Goal: Ask a question: Seek information or help from site administrators or community

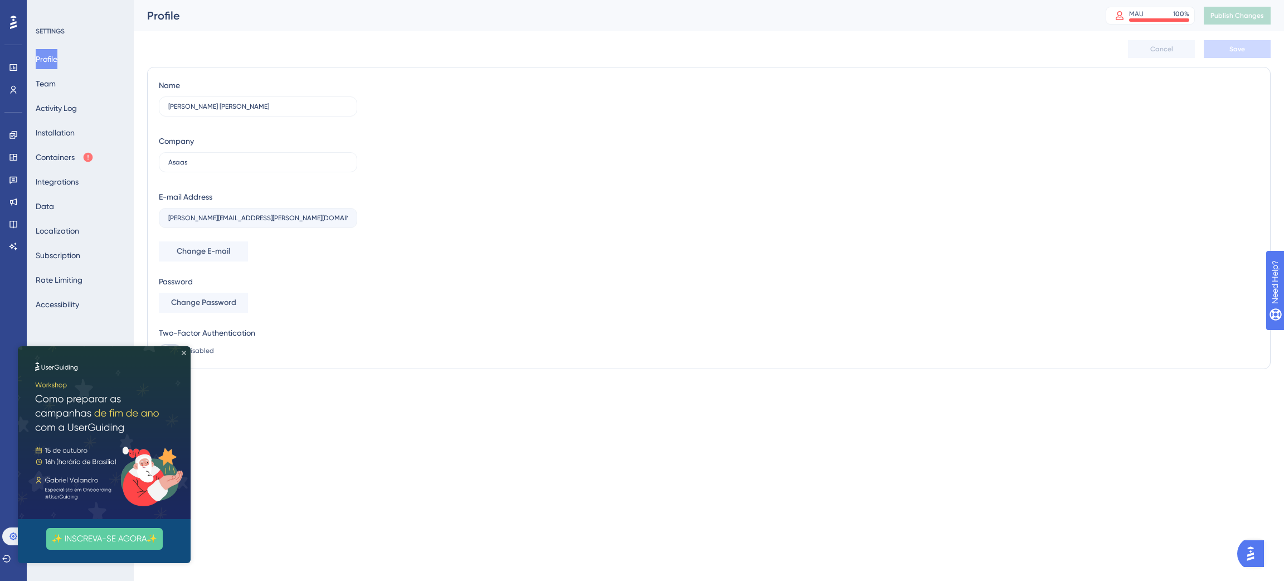
click at [185, 352] on icon "Close Preview" at bounding box center [184, 353] width 4 height 4
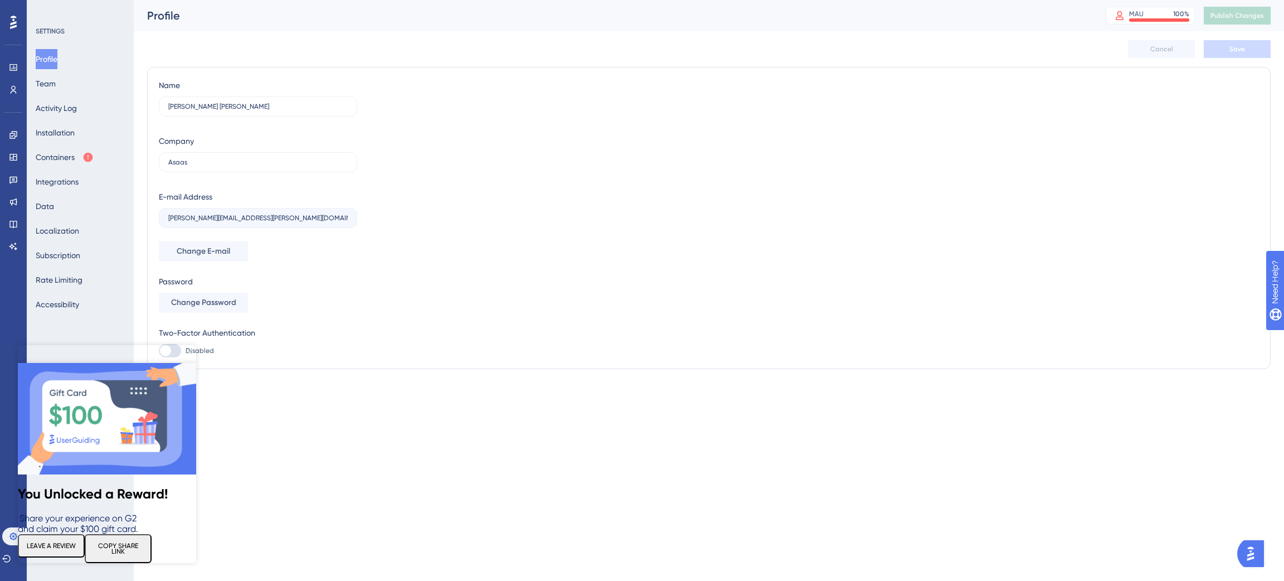
click at [191, 351] on icon "Close Preview" at bounding box center [189, 352] width 4 height 4
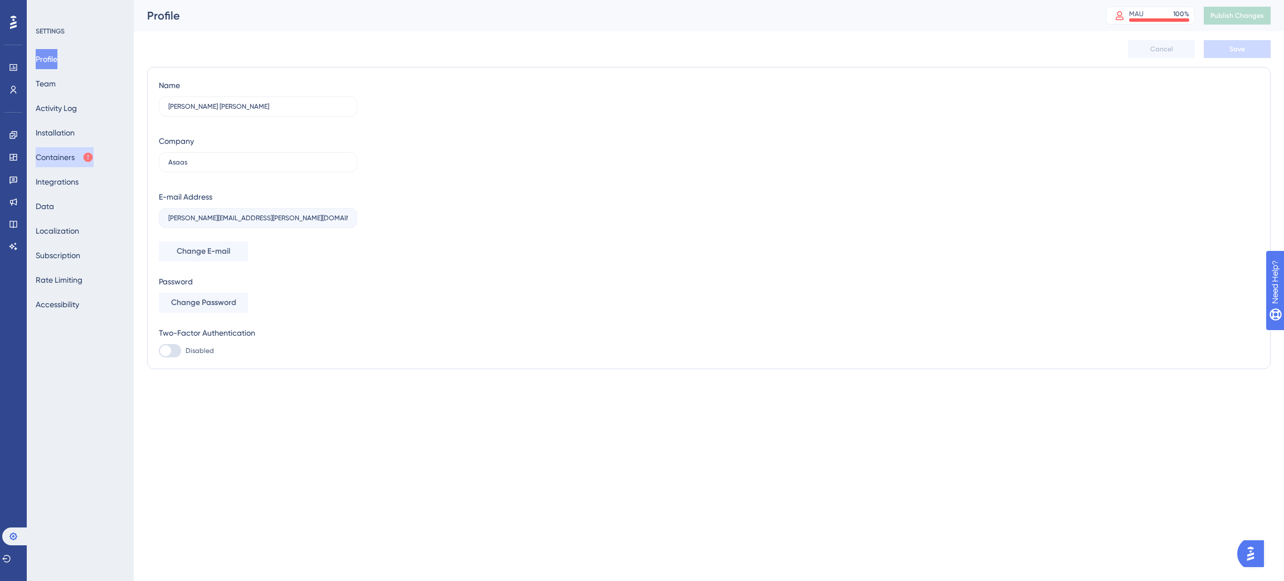
click at [83, 159] on button "Containers" at bounding box center [65, 157] width 58 height 20
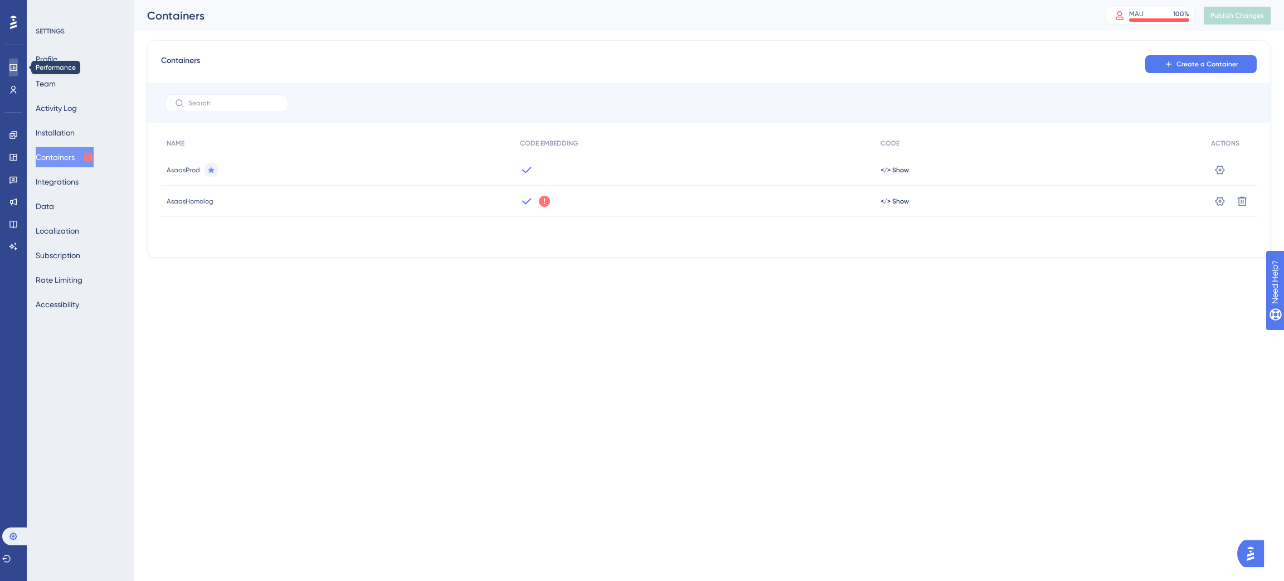
click at [14, 71] on icon at bounding box center [13, 67] width 9 height 9
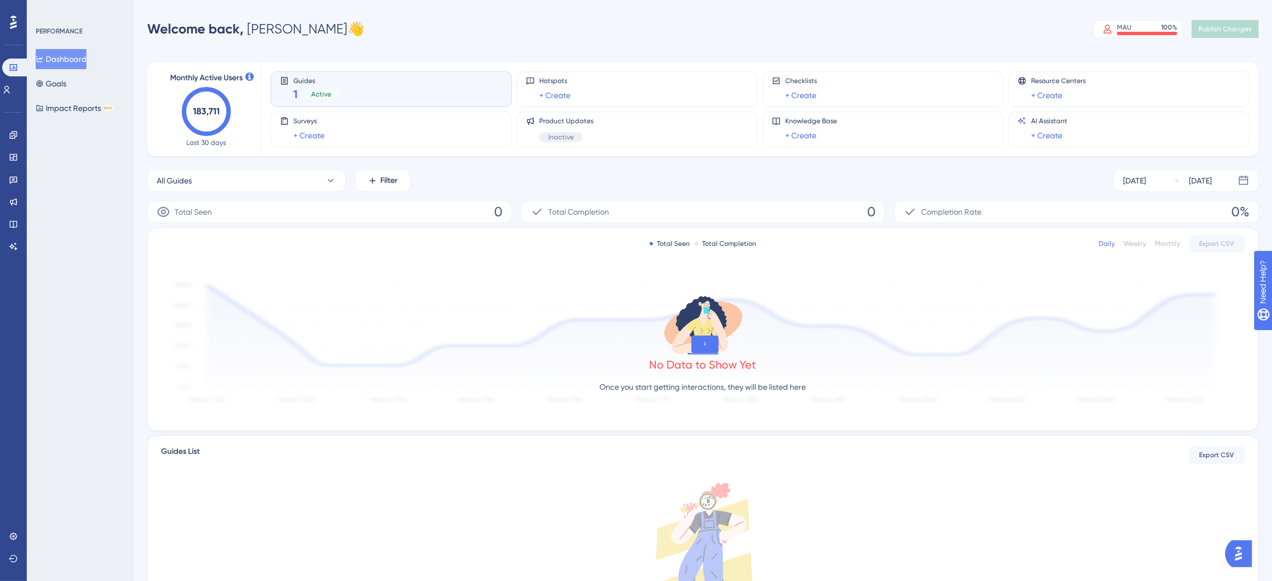
click at [366, 85] on div "Guides 1 Active" at bounding box center [391, 89] width 222 height 26
click at [333, 179] on icon at bounding box center [330, 180] width 11 height 11
click at [266, 269] on span "bonificação Asaas Connect - PJ SP" at bounding box center [225, 270] width 124 height 13
click at [96, 113] on button "Impact Reports BETA" at bounding box center [74, 108] width 77 height 20
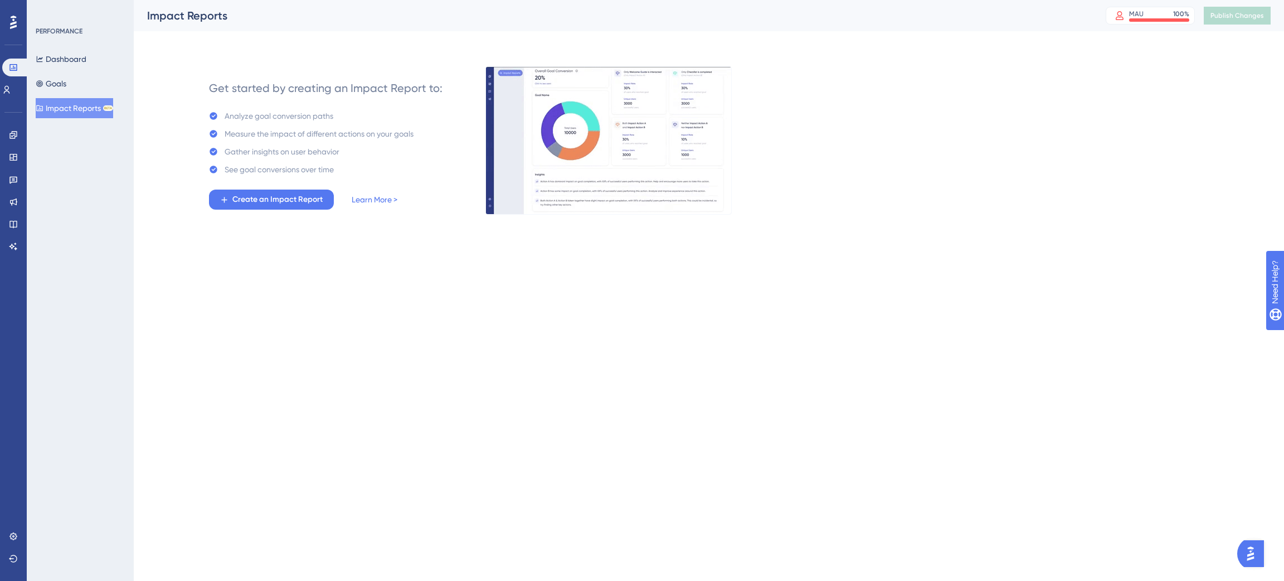
click at [81, 86] on div "Dashboard Goals Impact Reports BETA" at bounding box center [81, 83] width 90 height 69
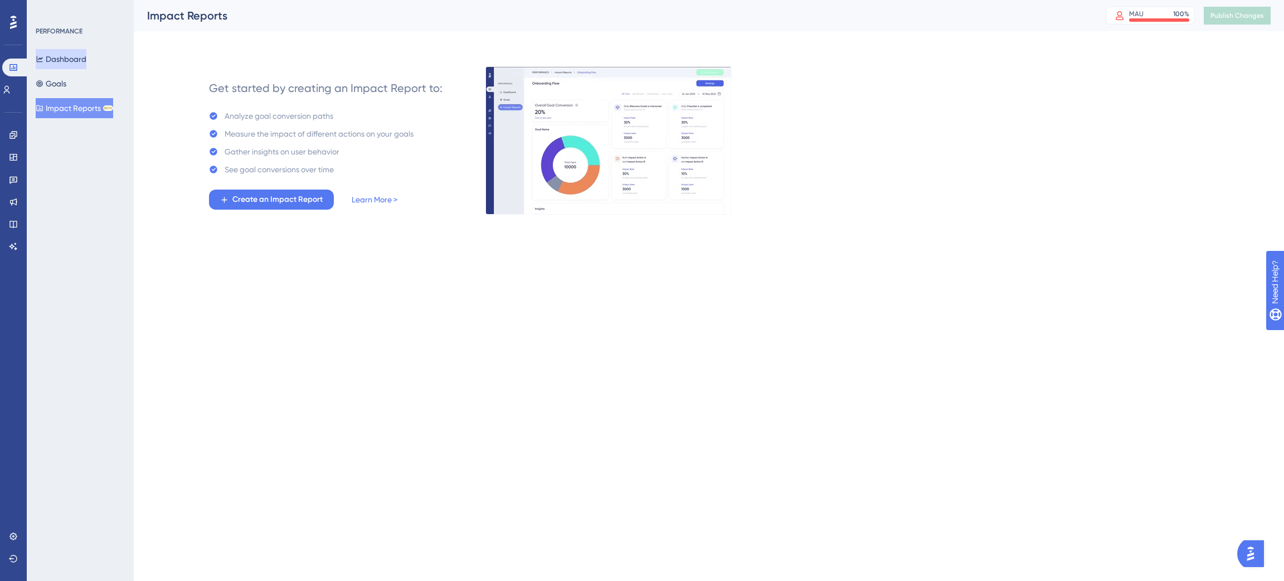
click at [66, 62] on button "Dashboard" at bounding box center [61, 59] width 51 height 20
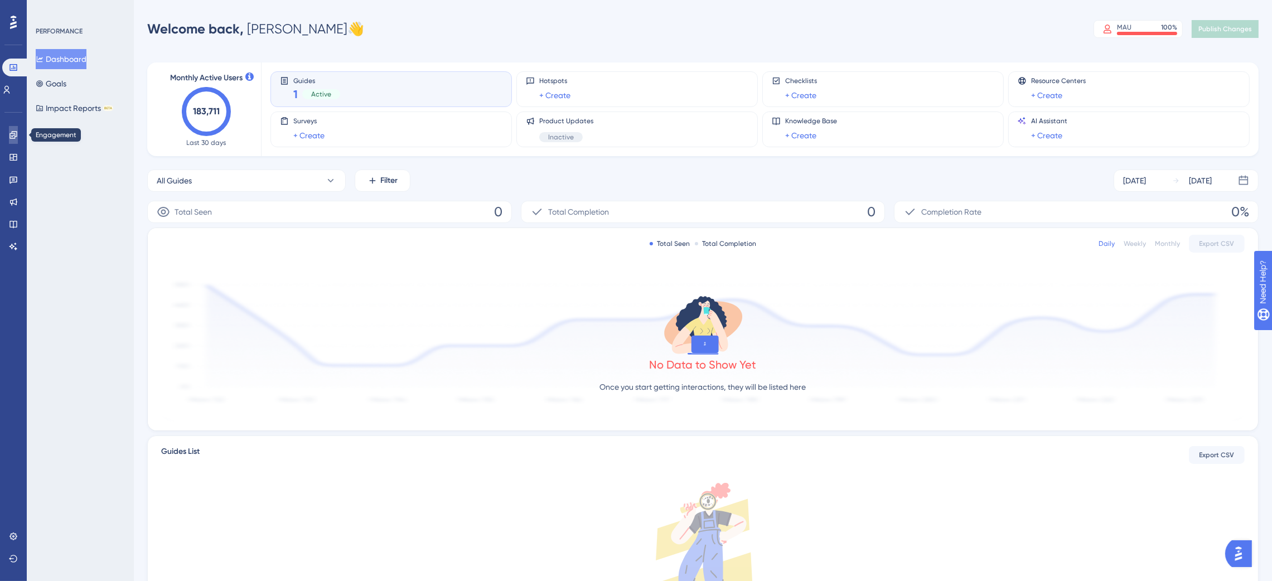
click at [12, 137] on icon at bounding box center [12, 134] width 7 height 7
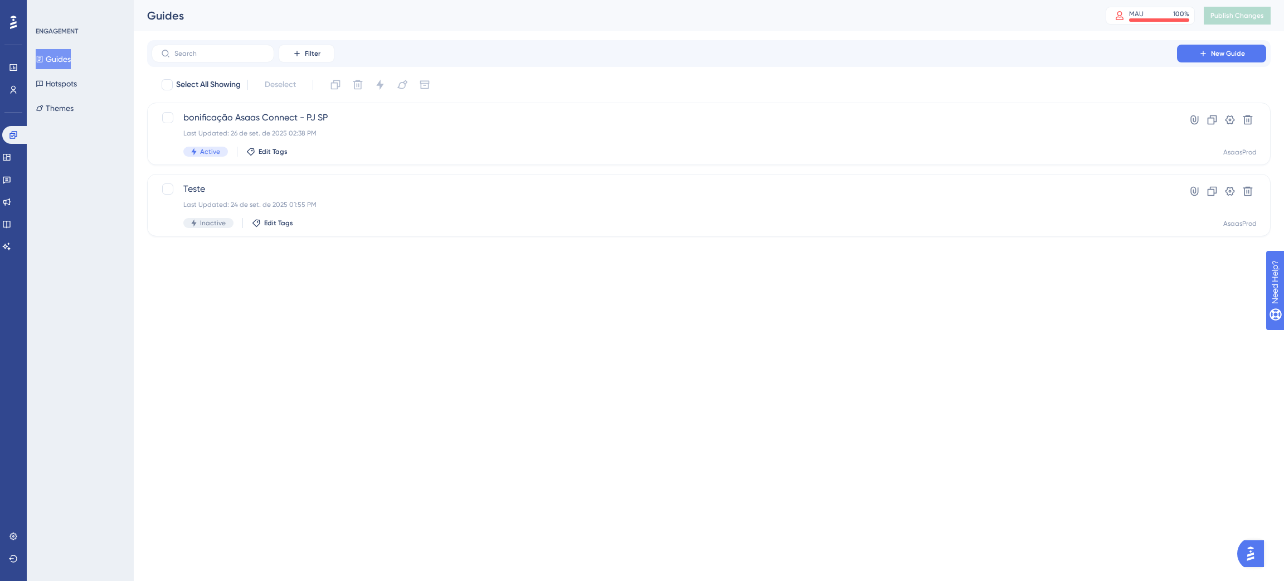
click at [60, 54] on button "Guides" at bounding box center [53, 59] width 35 height 20
click at [282, 115] on span "bonificação Asaas Connect - PJ SP" at bounding box center [664, 117] width 962 height 13
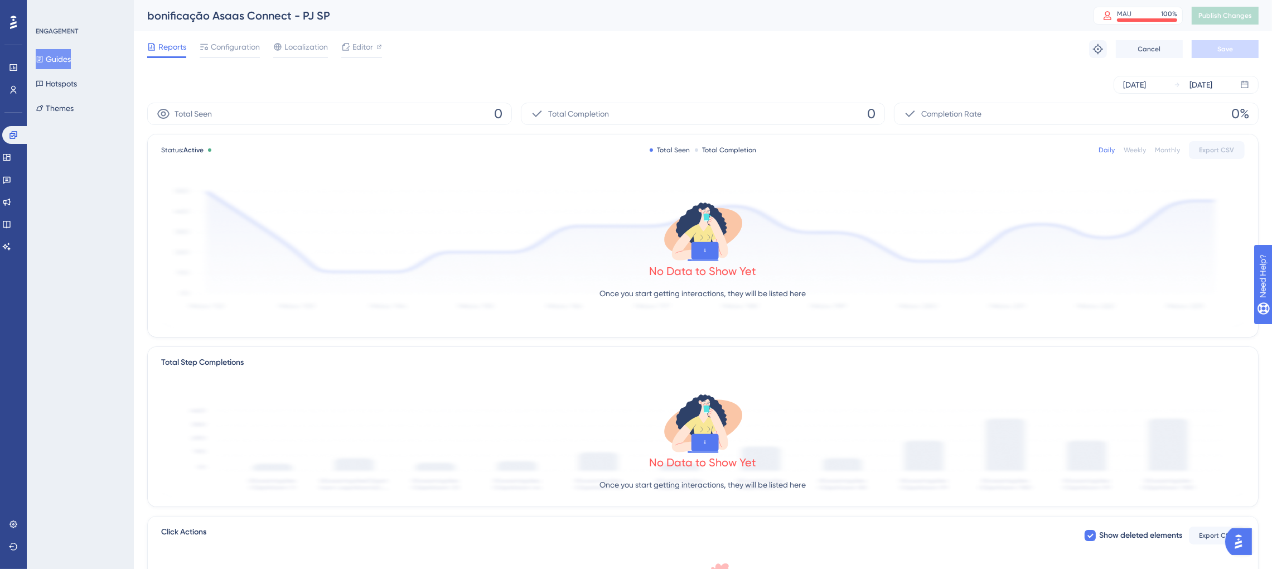
click at [1239, 544] on img "Open AI Assistant Launcher" at bounding box center [1237, 541] width 20 height 20
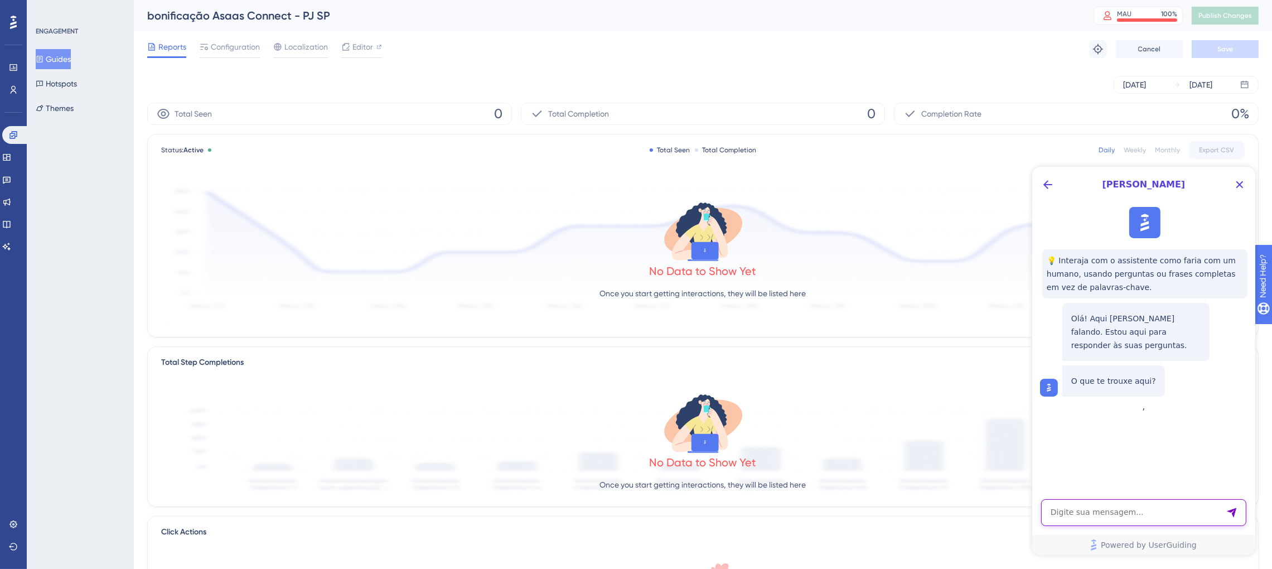
click at [1139, 513] on textarea "AI Assistant Text Input" at bounding box center [1142, 511] width 205 height 27
type textarea "Como faço para saber se o meu primeiro guide criado na plataforma está funciona…"
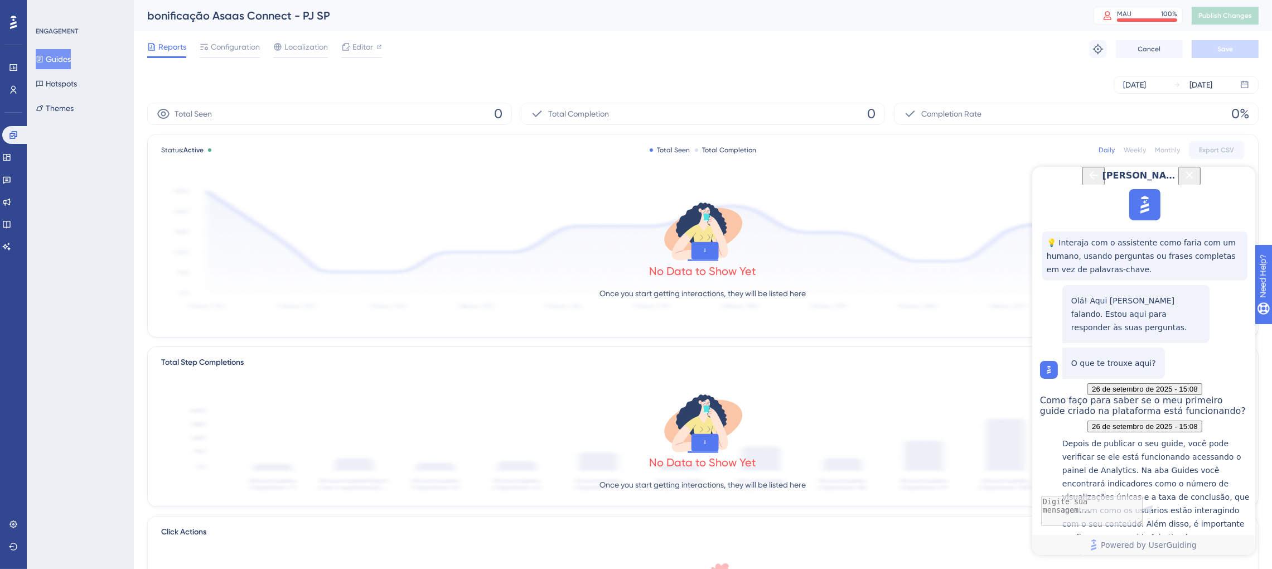
scroll to position [241, 0]
click at [1091, 516] on textarea "AI Assistant Text Input" at bounding box center [1142, 511] width 205 height 27
type textarea "No painel, ainda não aparecem essas atualizações. Estão zeradas. O código está …"
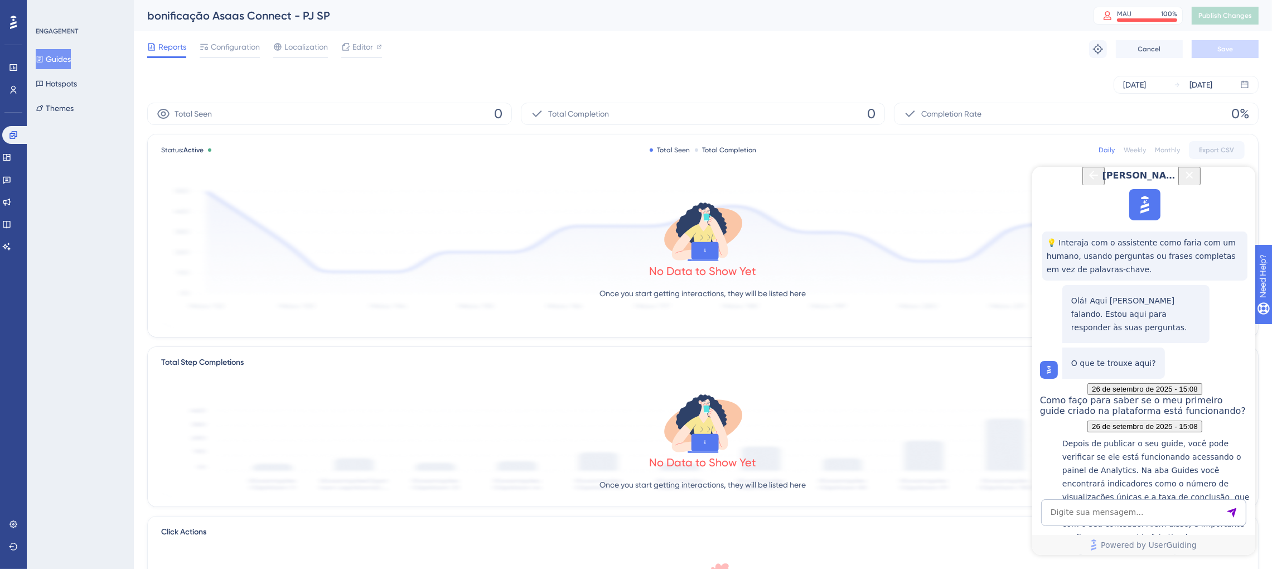
scroll to position [564, 0]
click at [71, 57] on button "Guides" at bounding box center [53, 59] width 35 height 20
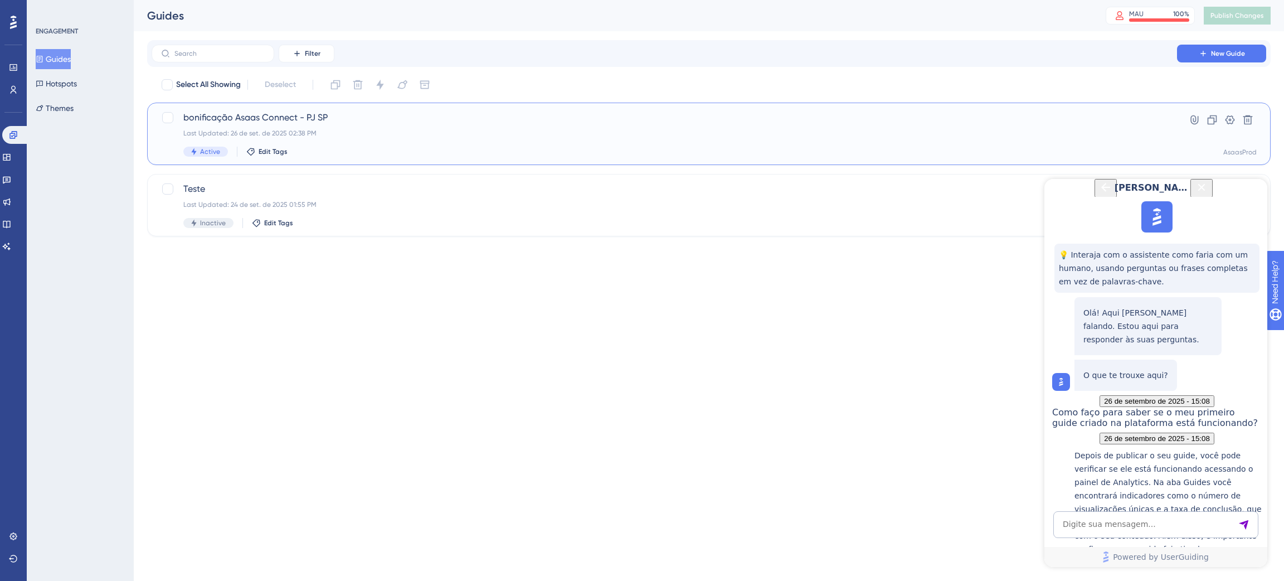
click at [347, 122] on span "bonificação Asaas Connect - PJ SP" at bounding box center [664, 117] width 962 height 13
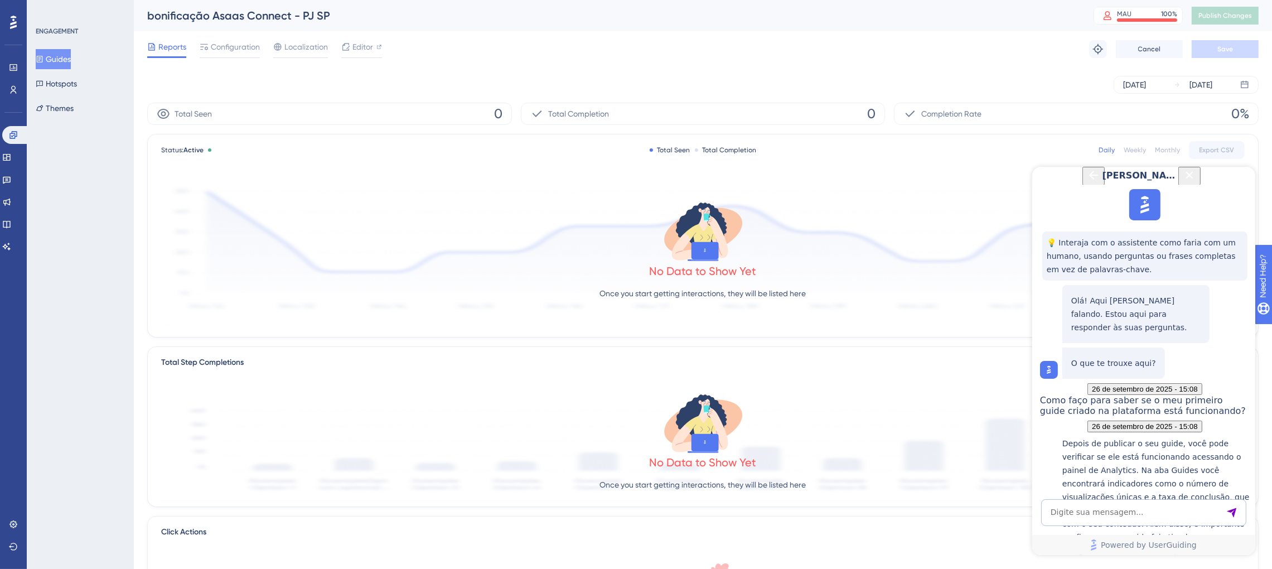
click at [51, 65] on button "Guides" at bounding box center [53, 59] width 35 height 20
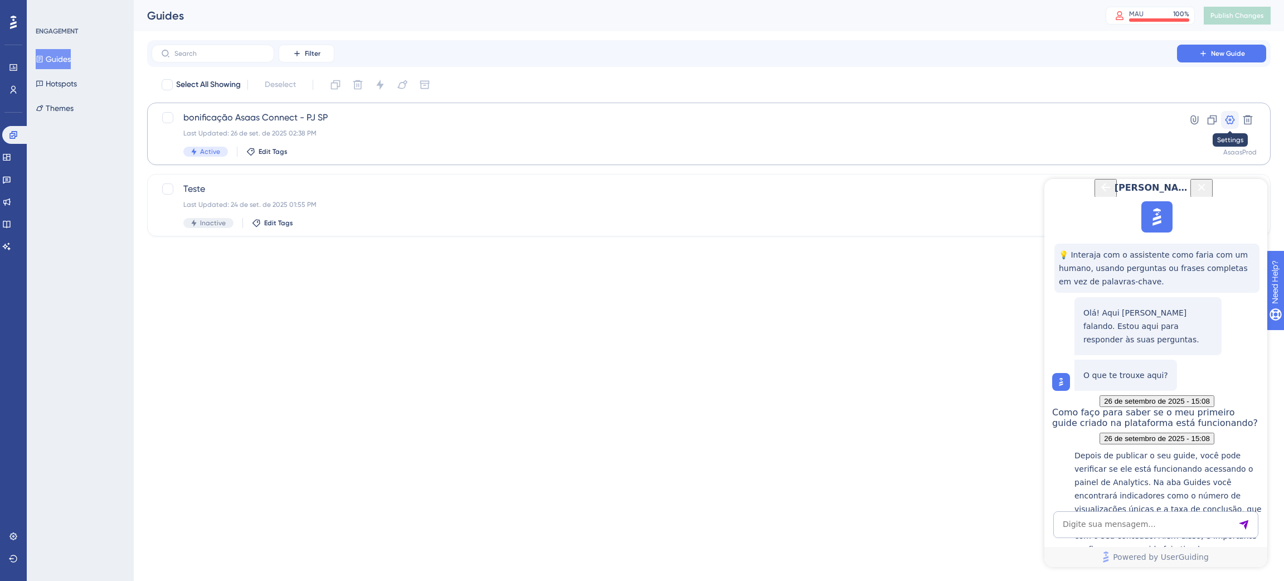
click at [1229, 119] on icon at bounding box center [1230, 119] width 11 height 11
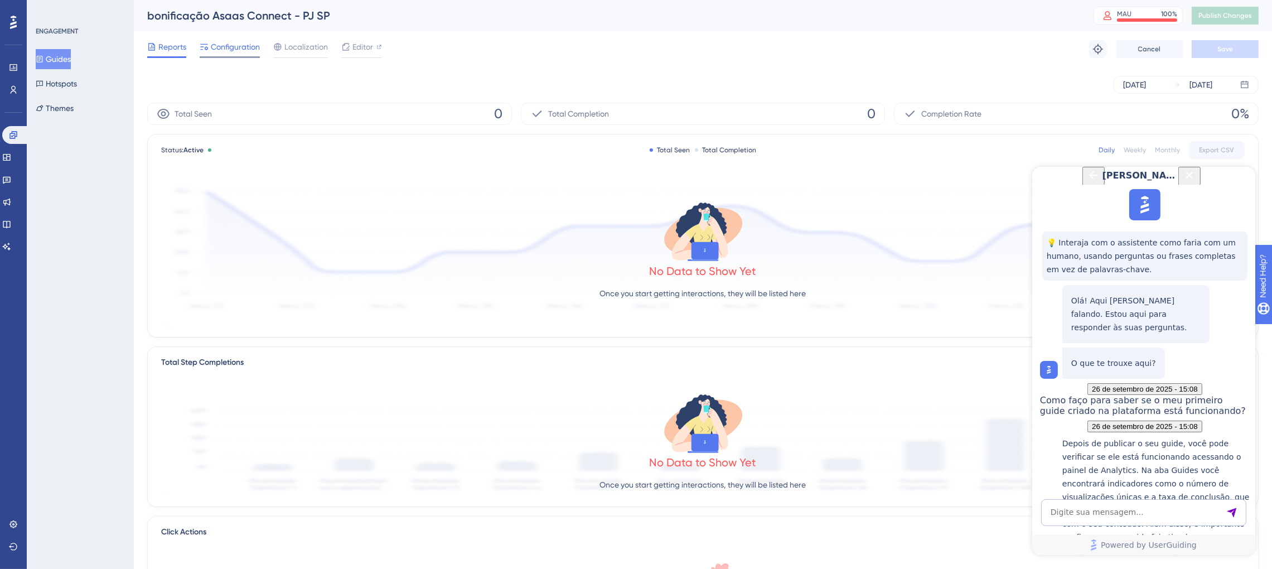
click at [223, 48] on span "Configuration" at bounding box center [235, 46] width 49 height 13
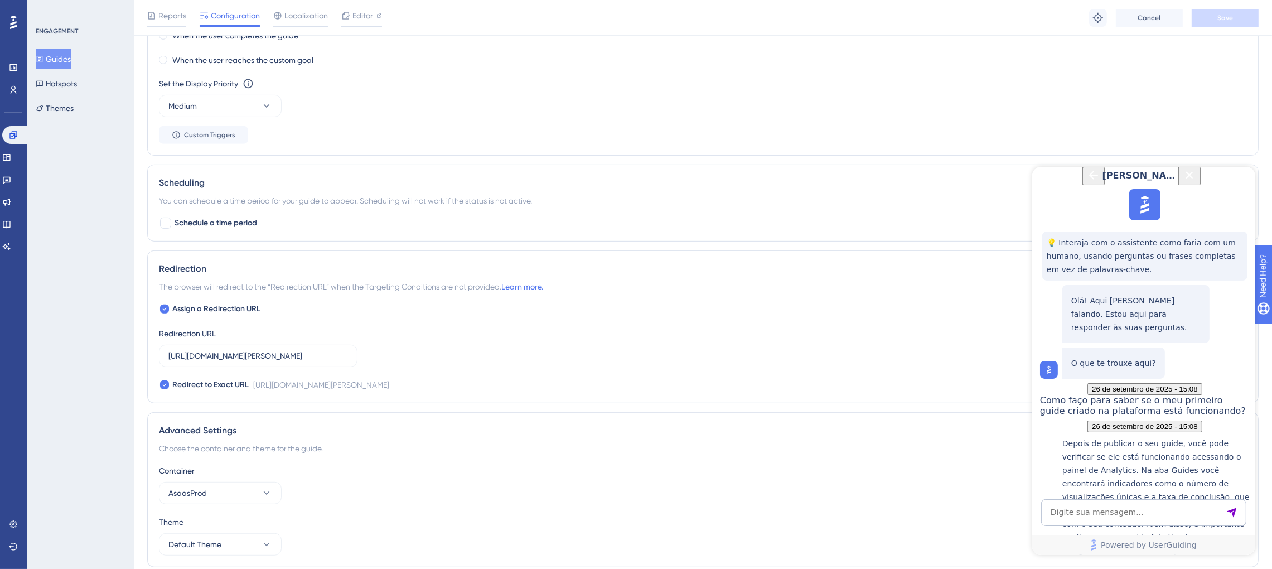
scroll to position [797, 0]
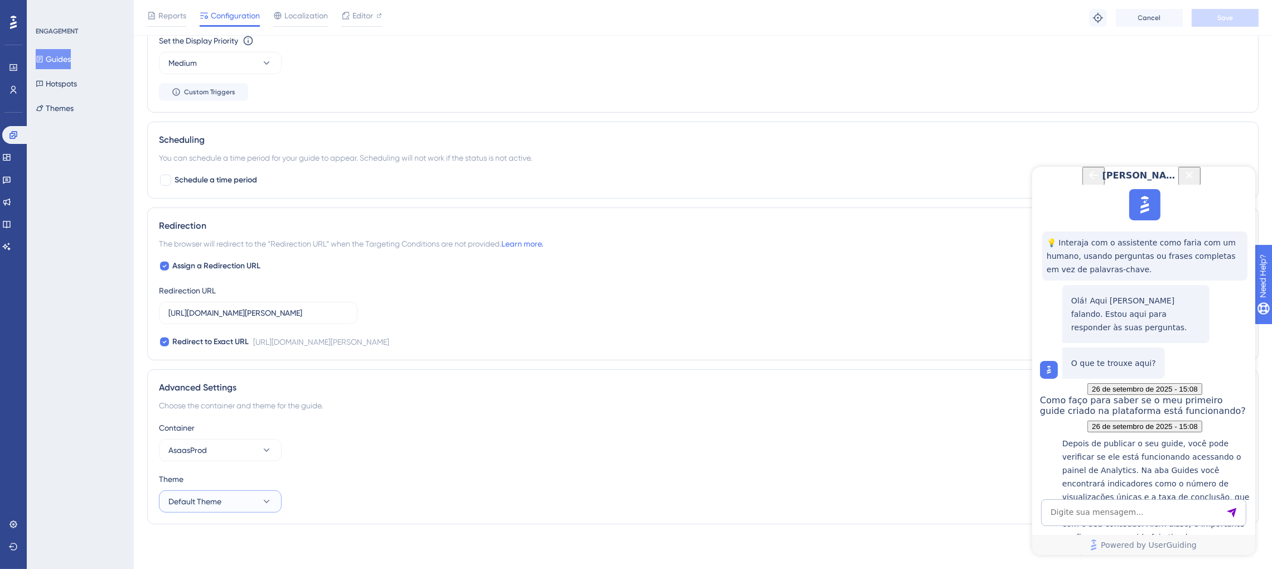
click at [270, 507] on button "Default Theme" at bounding box center [220, 501] width 123 height 22
click at [332, 493] on div "Theme Default Theme Default Theme Default Theme" at bounding box center [703, 492] width 1088 height 40
click at [272, 451] on button "AsaasProd" at bounding box center [220, 450] width 123 height 22
click at [324, 453] on div "Container [PERSON_NAME] AsaasProd AsaasHomolog AsaasHomolog" at bounding box center [703, 441] width 1088 height 40
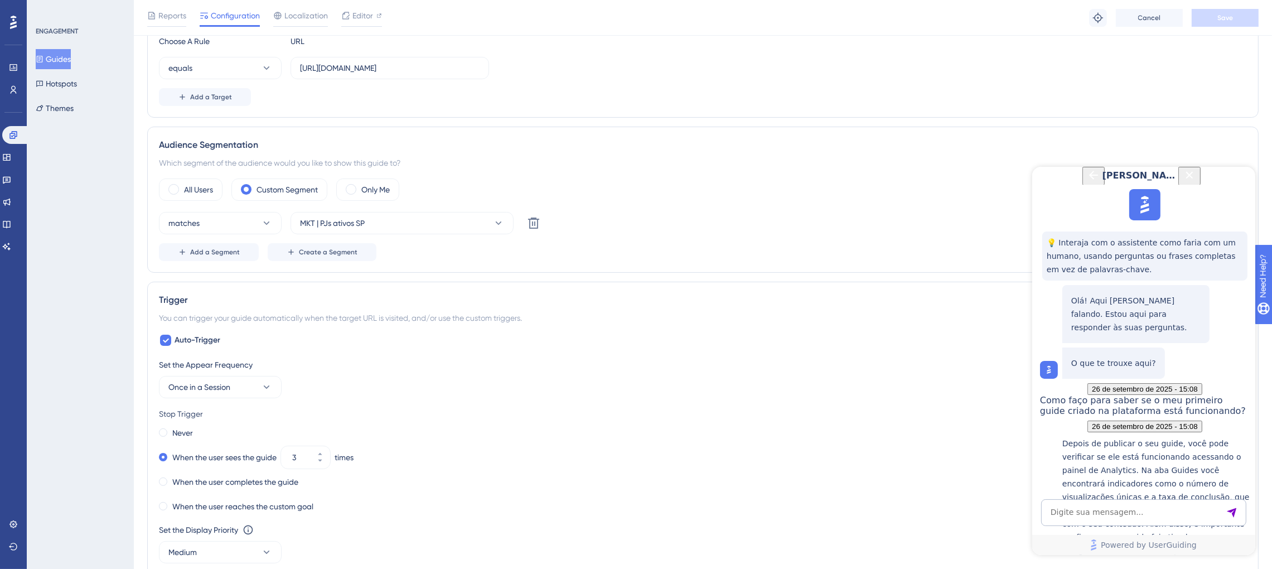
scroll to position [211, 0]
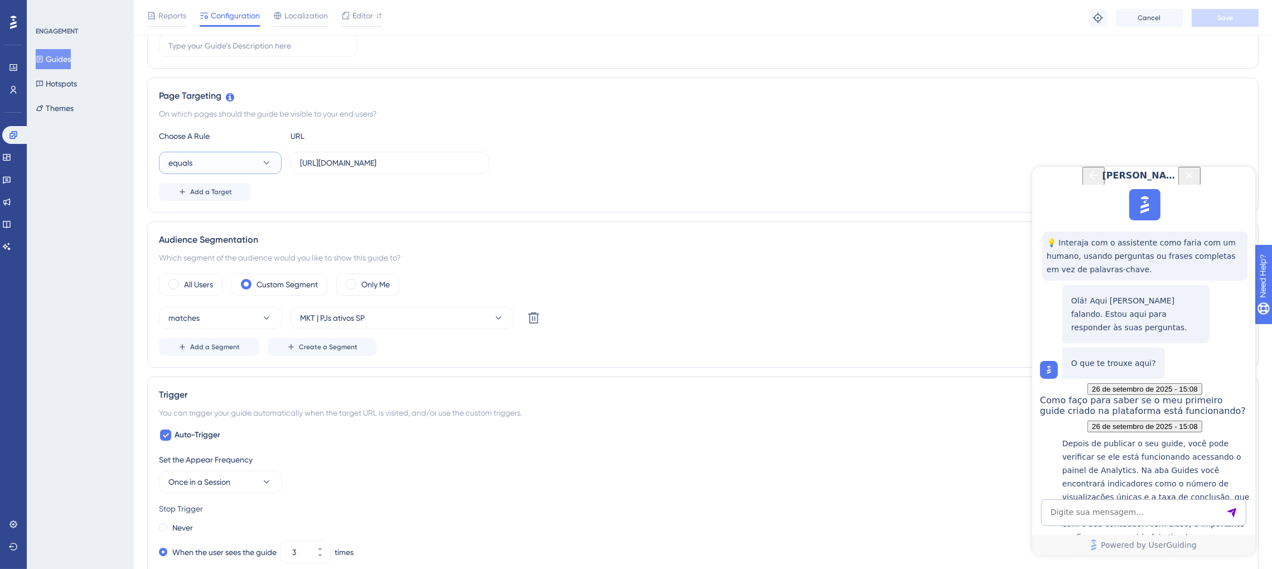
click at [269, 159] on icon at bounding box center [266, 162] width 11 height 11
click at [337, 185] on div "Add a Target" at bounding box center [703, 192] width 1088 height 18
click at [1161, 513] on textarea "AI Assistant Text Input" at bounding box center [1142, 511] width 205 height 27
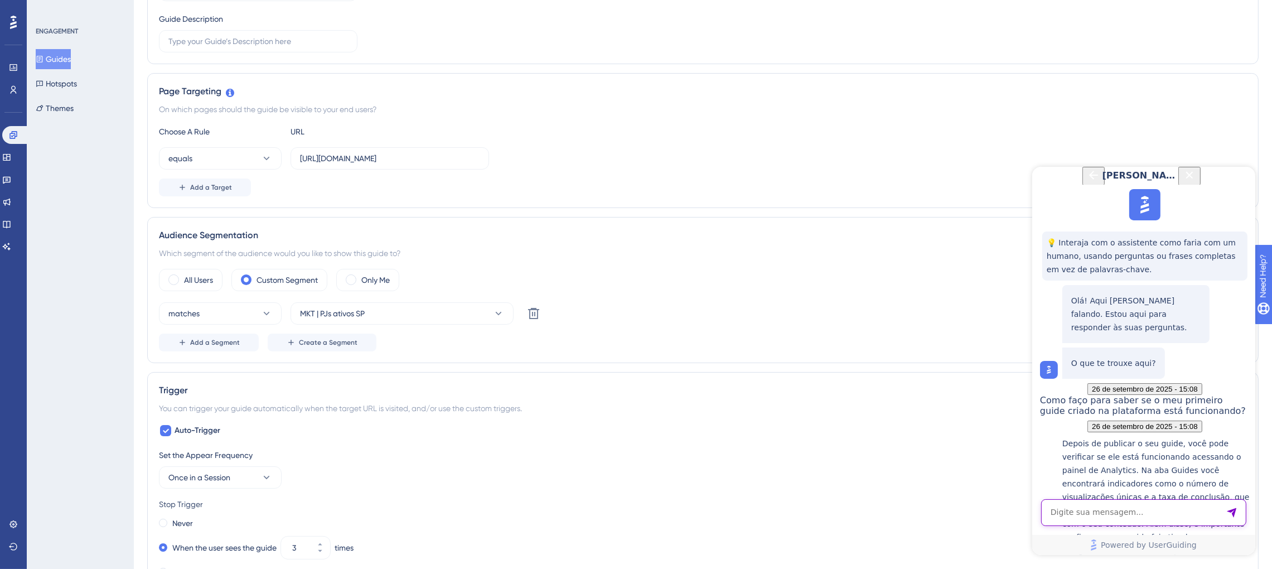
scroll to position [0, 0]
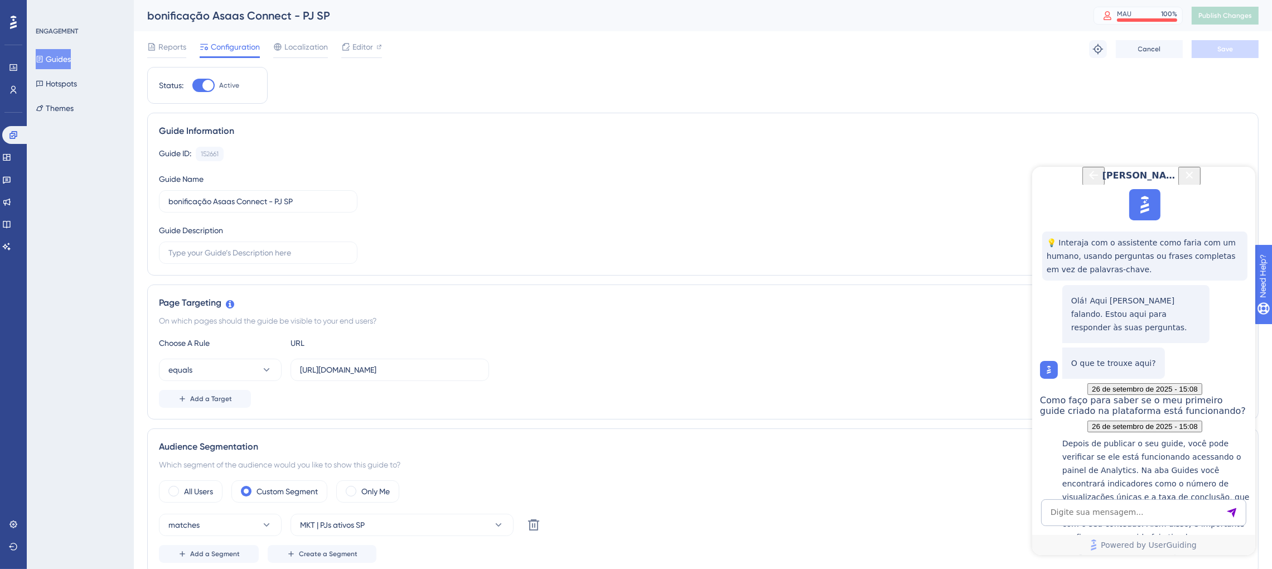
click at [1160, 6] on div "bonificação Asaas Connect - PJ SP MAU 100 % Click to see add-on and upgrade opt…" at bounding box center [703, 15] width 1138 height 31
click at [1156, 12] on div "MAU 100 %" at bounding box center [1147, 13] width 60 height 9
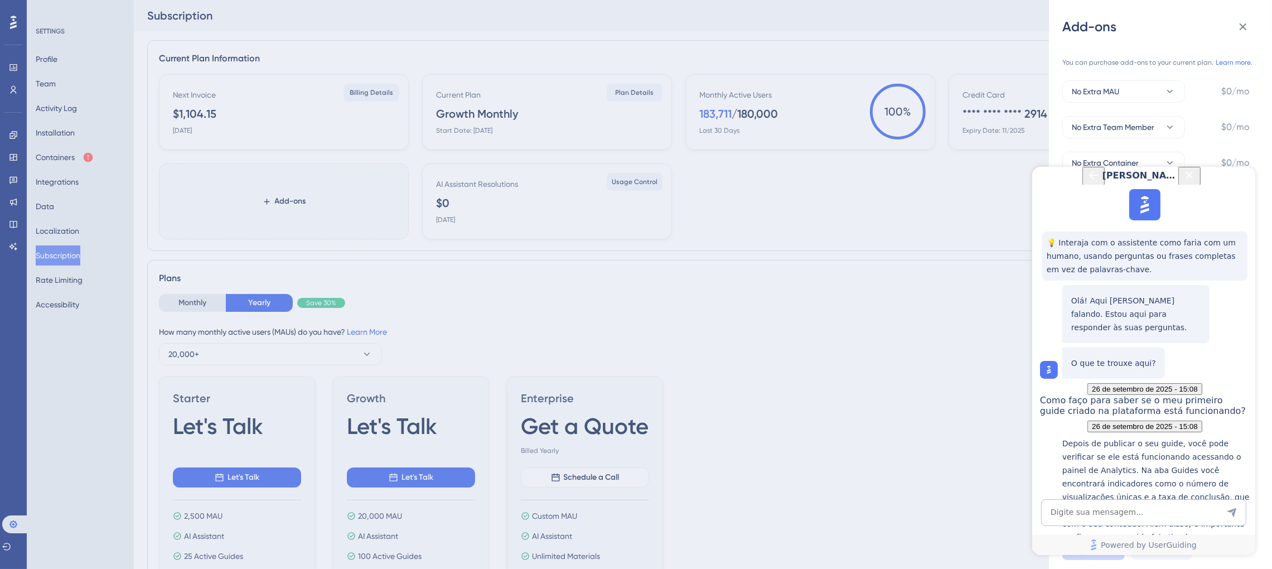
click at [1195, 181] on icon "Close Button" at bounding box center [1188, 174] width 13 height 13
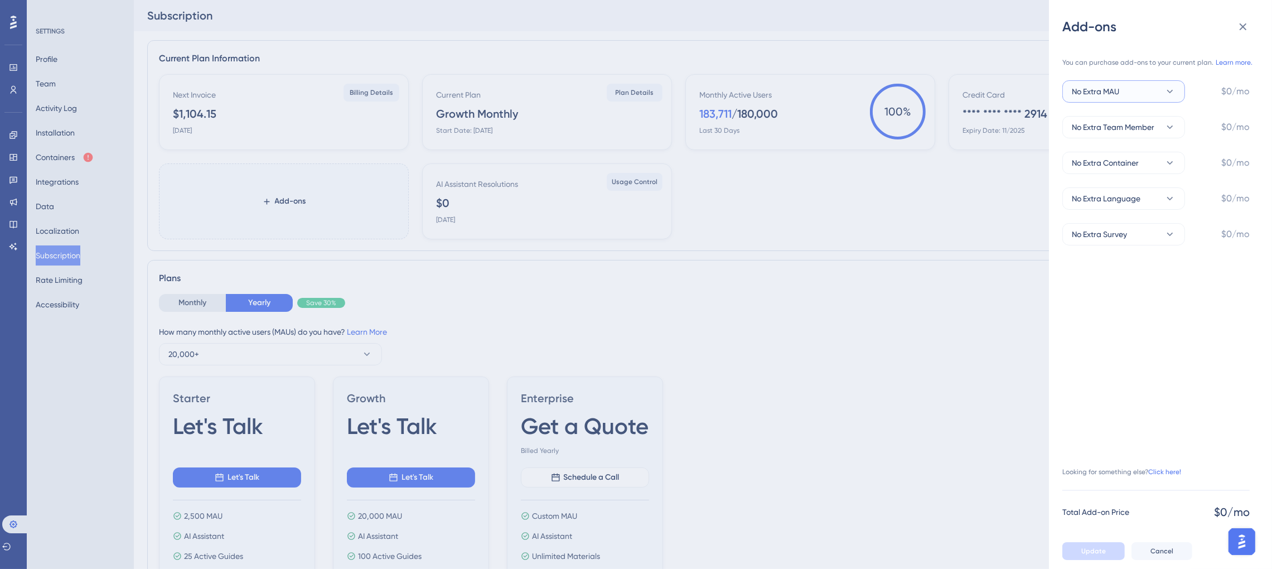
click at [1143, 87] on button "No Extra MAU" at bounding box center [1123, 91] width 123 height 22
click at [1236, 26] on icon at bounding box center [1242, 26] width 13 height 13
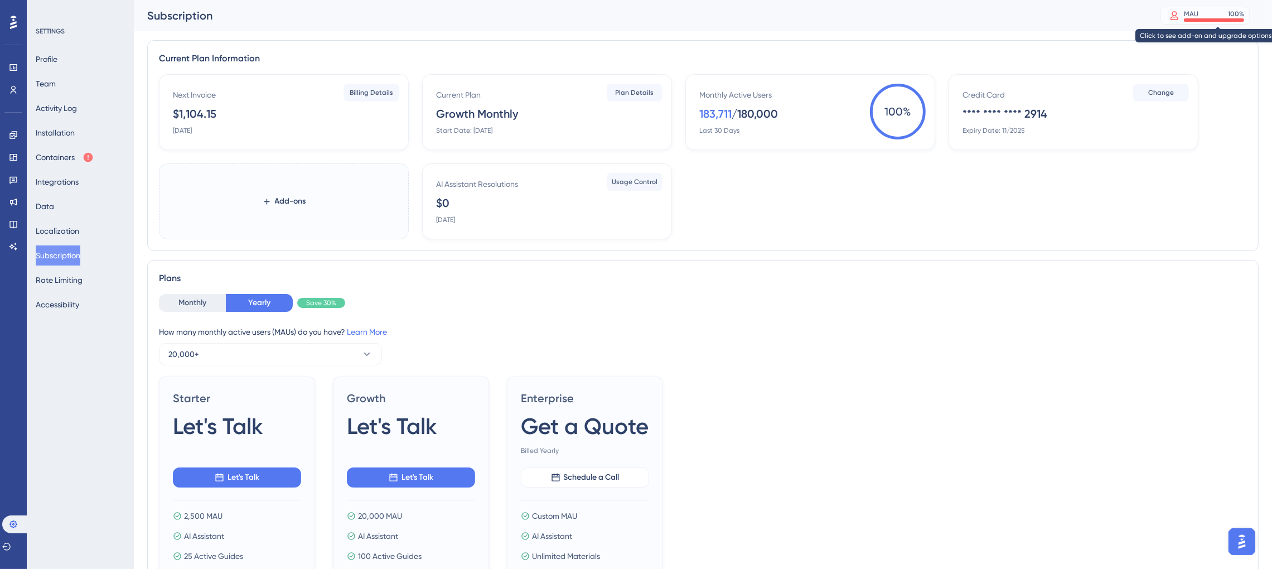
click at [1216, 15] on div "MAU 100 %" at bounding box center [1213, 13] width 60 height 9
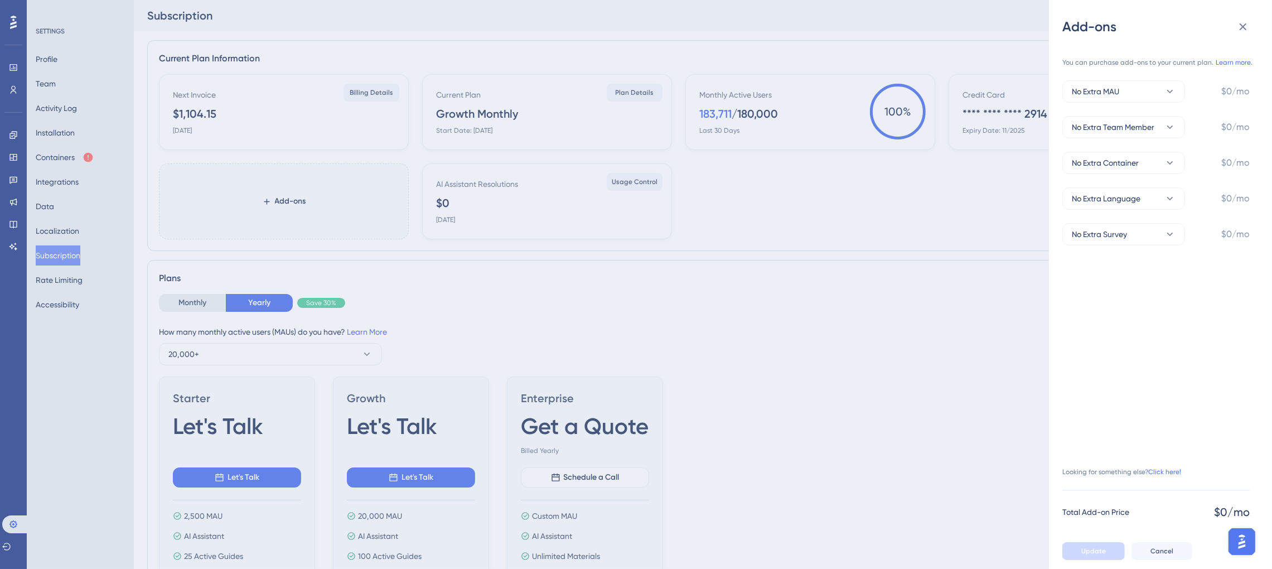
click at [8, 93] on div "Add-ons You can purchase add-ons to your current plan. Learn more. No Extra MAU…" at bounding box center [636, 284] width 1272 height 569
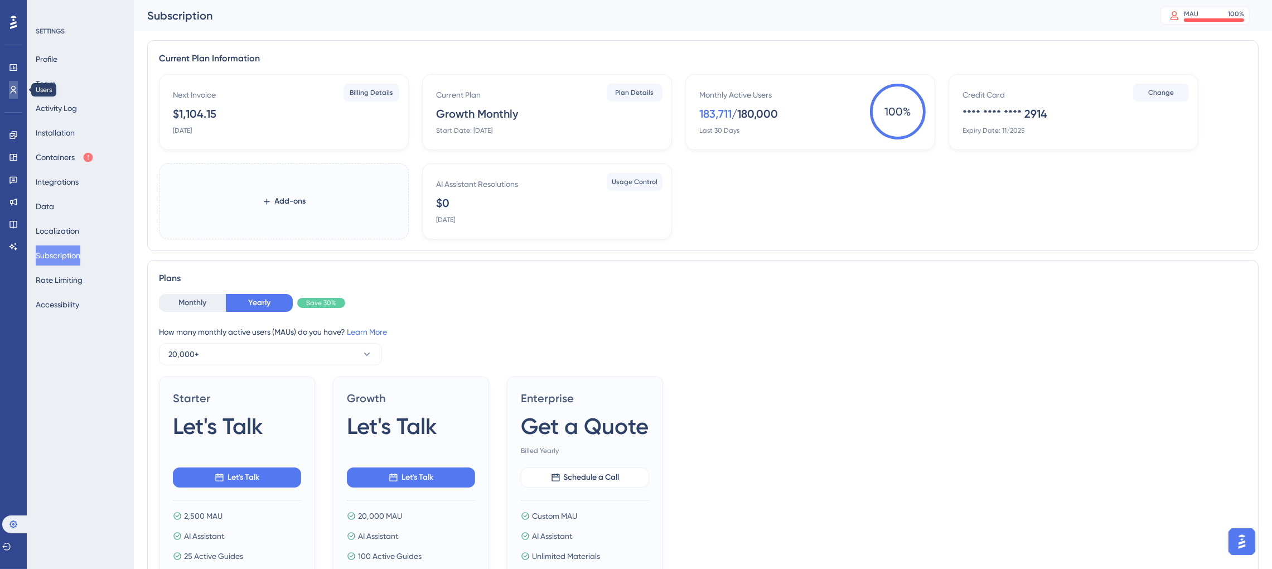
click at [12, 89] on icon at bounding box center [13, 89] width 9 height 9
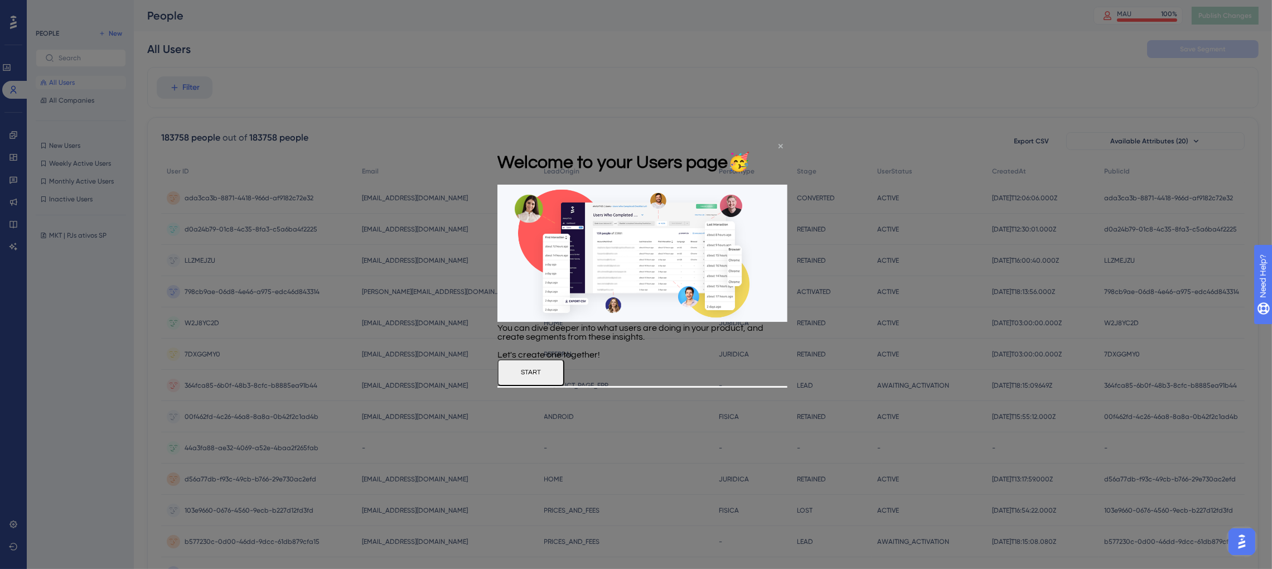
click at [778, 147] on icon "Close Preview" at bounding box center [780, 146] width 4 height 4
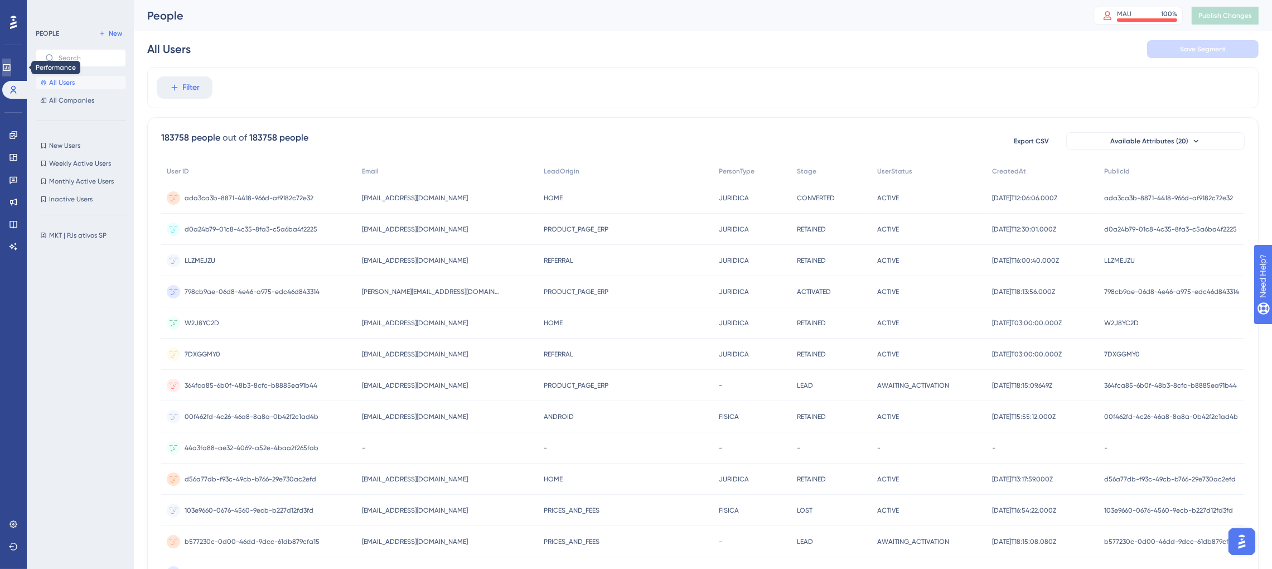
click at [11, 74] on link at bounding box center [6, 68] width 9 height 18
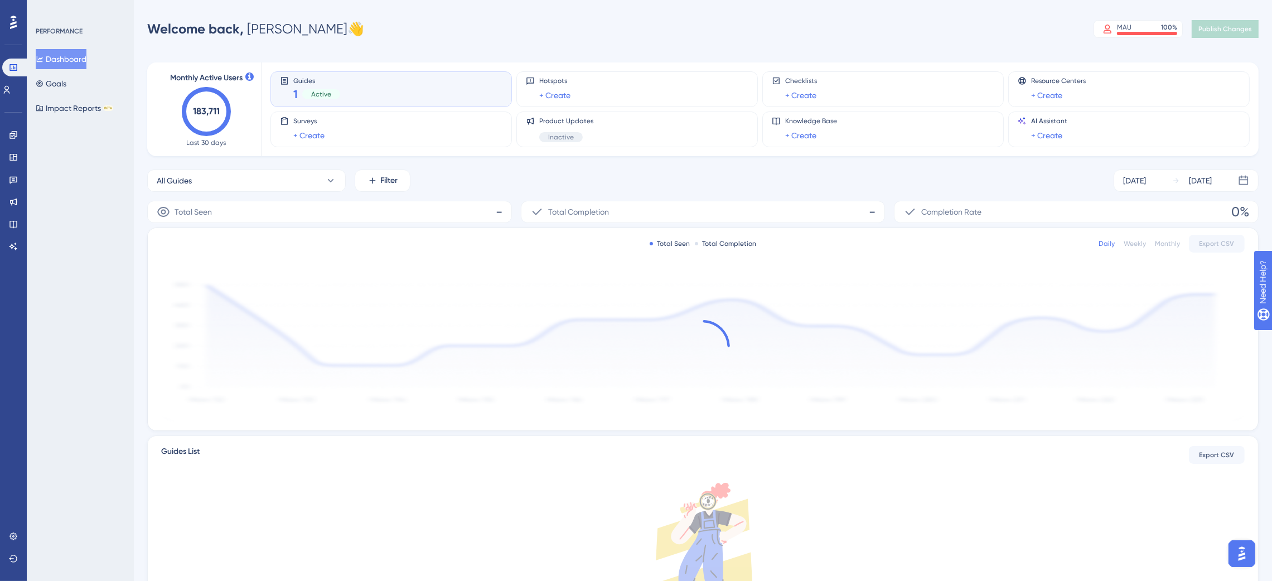
click at [401, 90] on div "Guides 1 Active" at bounding box center [391, 89] width 222 height 26
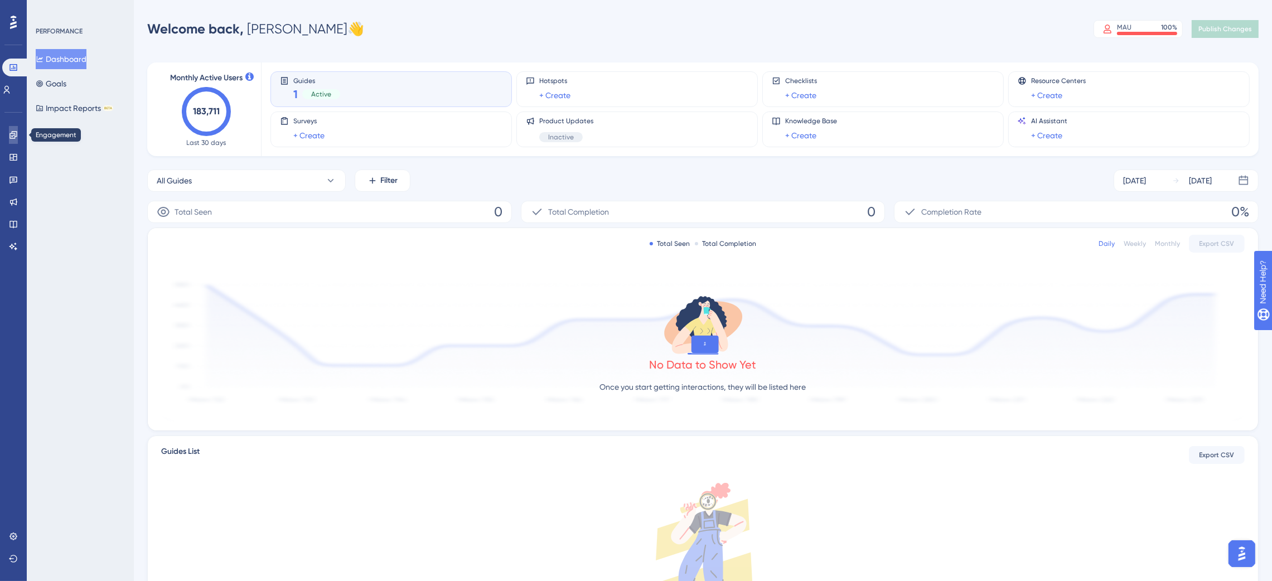
click at [14, 137] on icon at bounding box center [12, 134] width 7 height 7
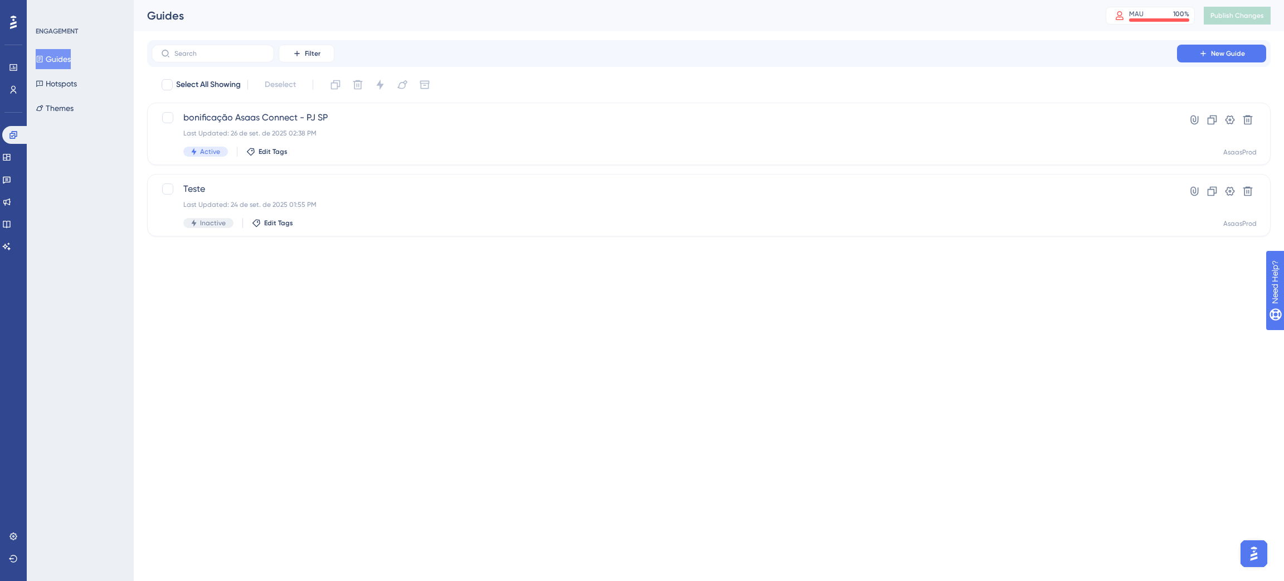
click at [65, 59] on button "Guides" at bounding box center [53, 59] width 35 height 20
click at [385, 120] on span "bonificação Asaas Connect - PJ SP" at bounding box center [664, 117] width 962 height 13
